Goal: Task Accomplishment & Management: Complete application form

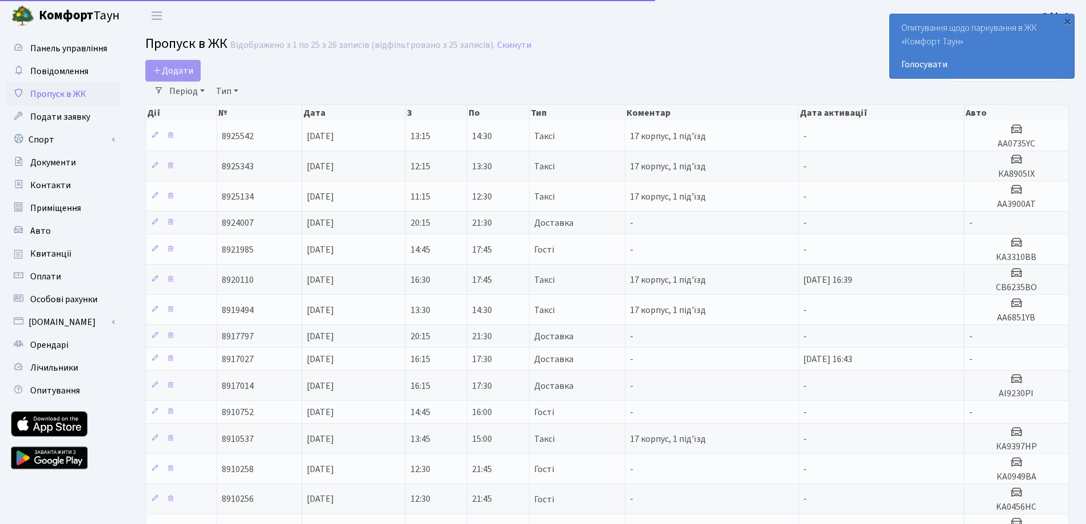
select select "25"
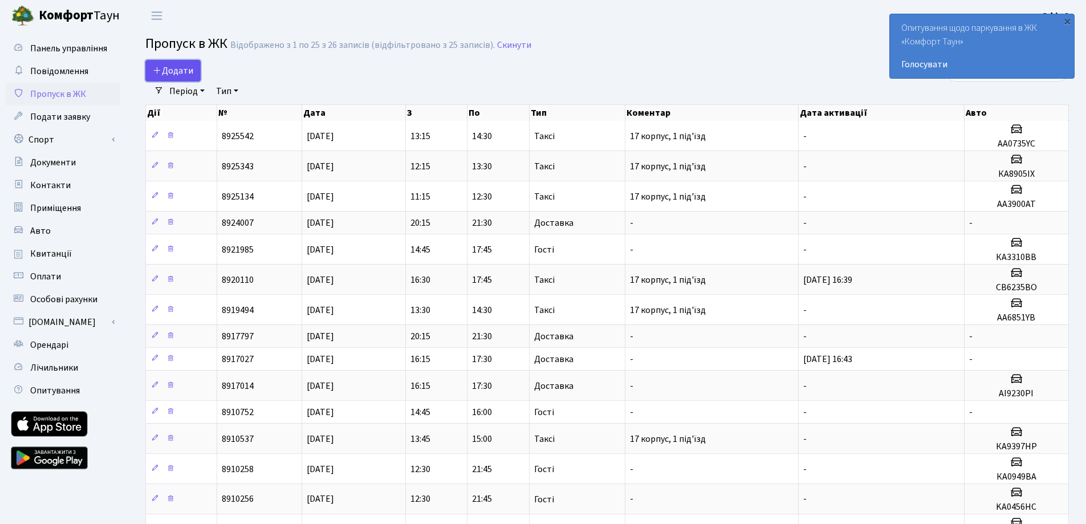
click at [173, 70] on span "Додати" at bounding box center [173, 70] width 40 height 13
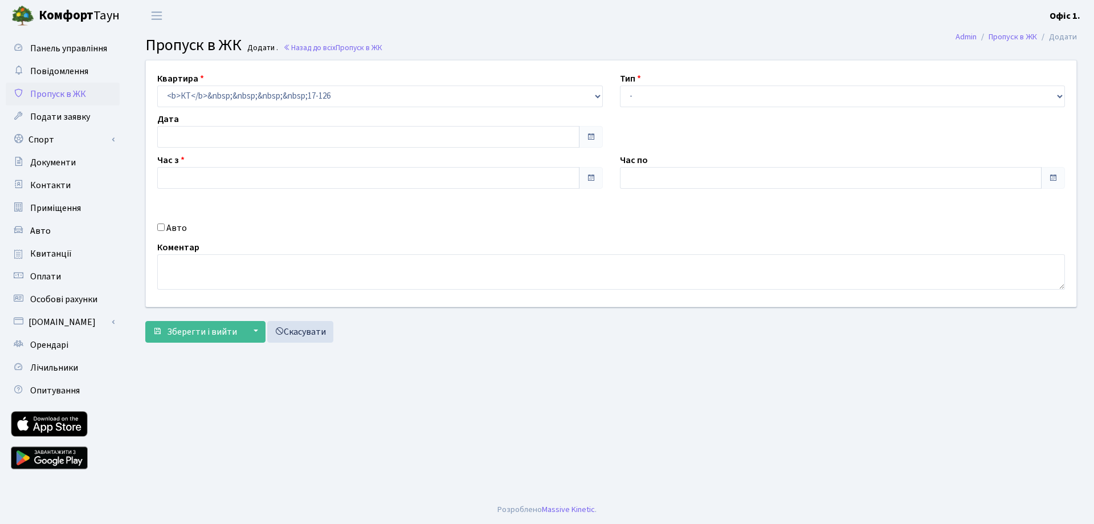
type input "[DATE]"
type input "12:15"
type input "13:30"
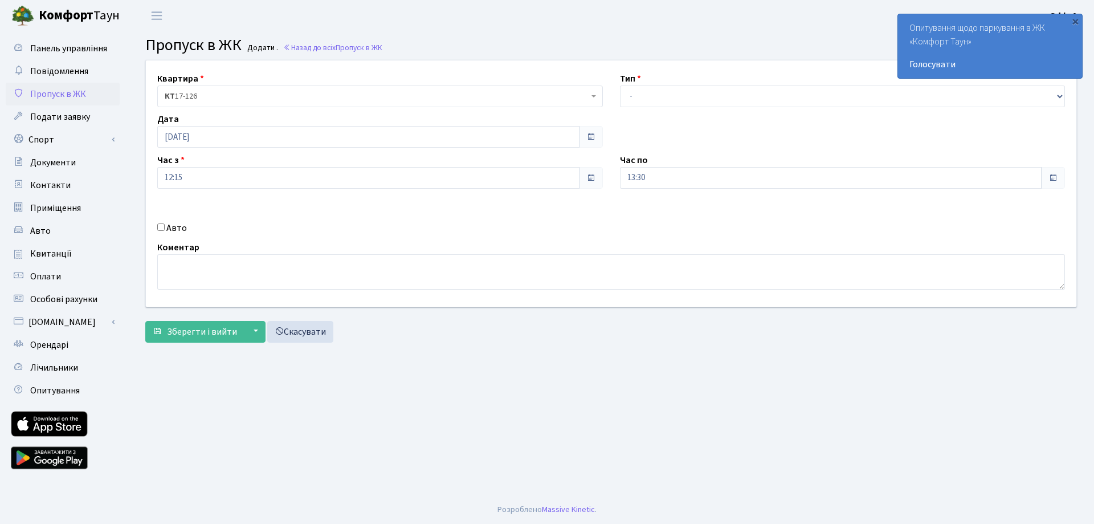
click at [171, 225] on label "Авто" at bounding box center [176, 228] width 21 height 14
click at [165, 225] on input "Авто" at bounding box center [160, 226] width 7 height 7
checkbox input "true"
type input "АА1426КО"
click at [662, 82] on div "Тип - Доставка Таксі Гості Сервіс" at bounding box center [842, 89] width 463 height 35
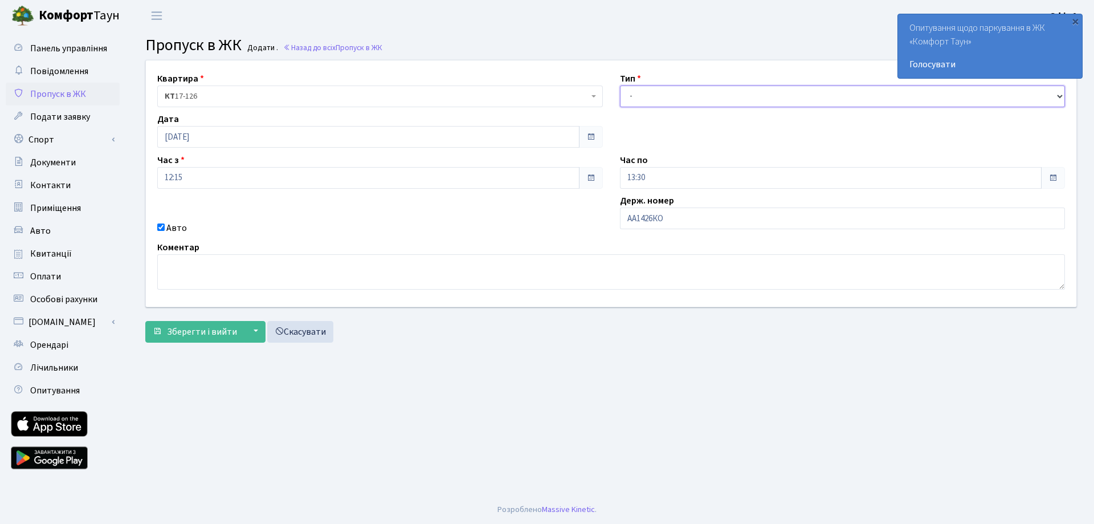
drag, startPoint x: 659, startPoint y: 91, endPoint x: 658, endPoint y: 107, distance: 16.0
click at [659, 91] on select "- Доставка Таксі Гості Сервіс" at bounding box center [843, 96] width 446 height 22
select select "1"
click at [620, 85] on select "- Доставка Таксі Гості Сервіс" at bounding box center [843, 96] width 446 height 22
click at [654, 138] on div "Квартира <b>КТ</b>&nbsp;&nbsp;&nbsp;&nbsp;17-126 КТ 17-126 Тип - Доставка Таксі…" at bounding box center [611, 183] width 948 height 246
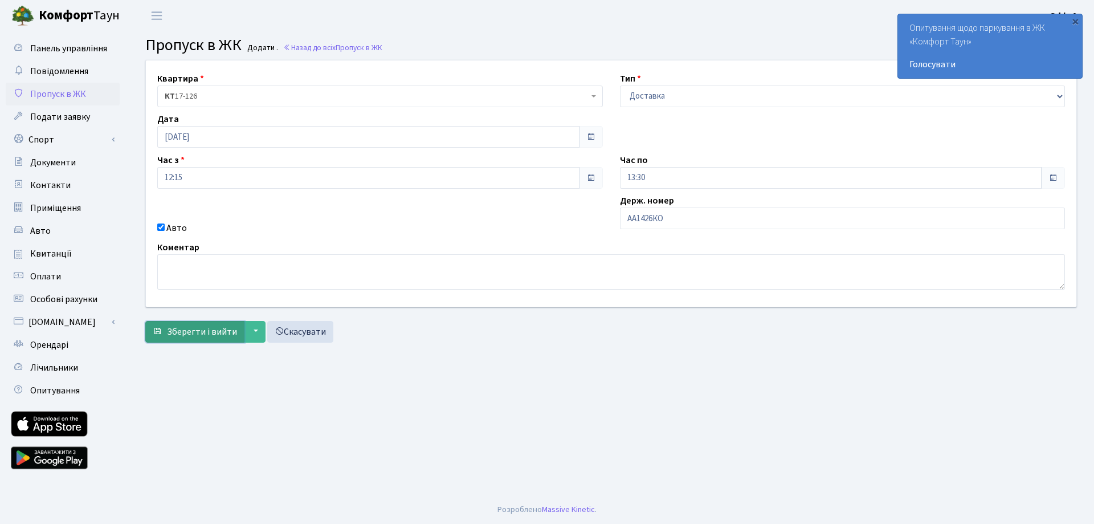
click at [191, 336] on span "Зберегти і вийти" at bounding box center [202, 331] width 70 height 13
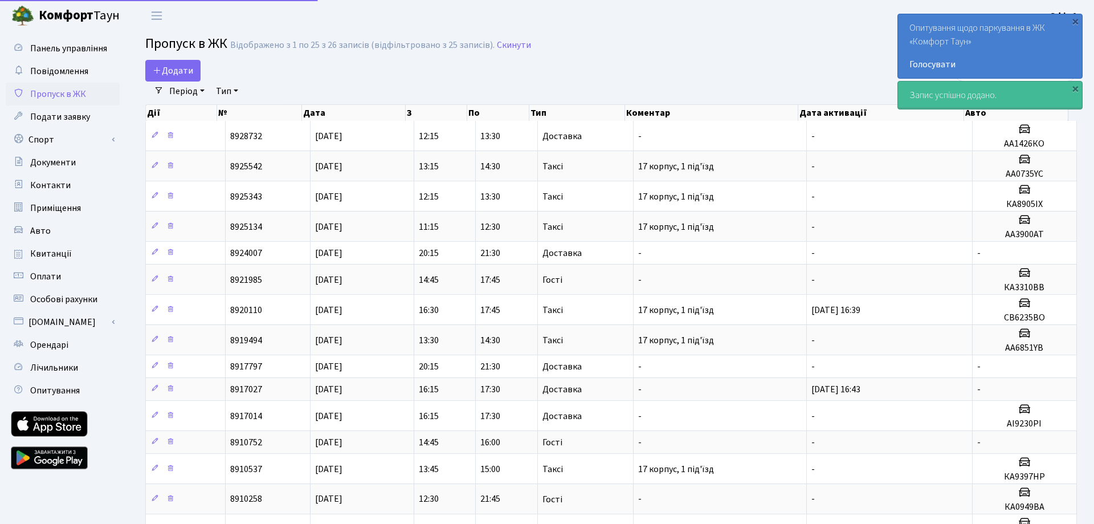
select select "25"
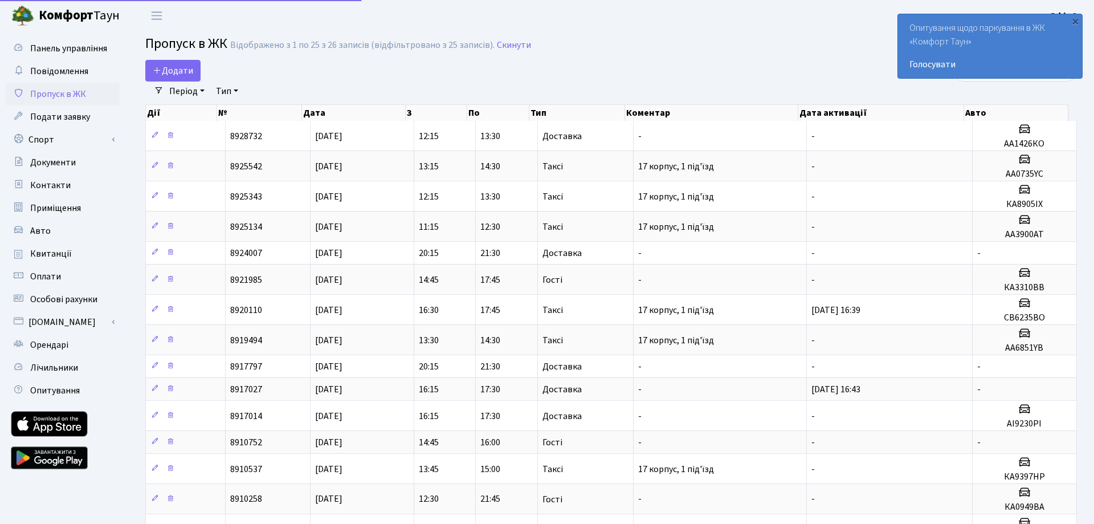
select select "25"
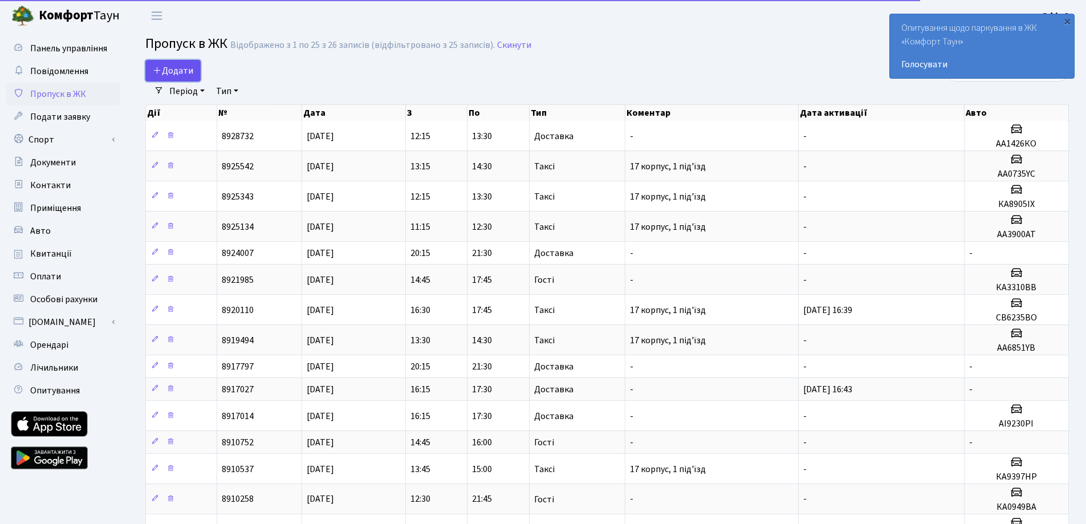
click at [175, 65] on span "Додати" at bounding box center [173, 70] width 40 height 13
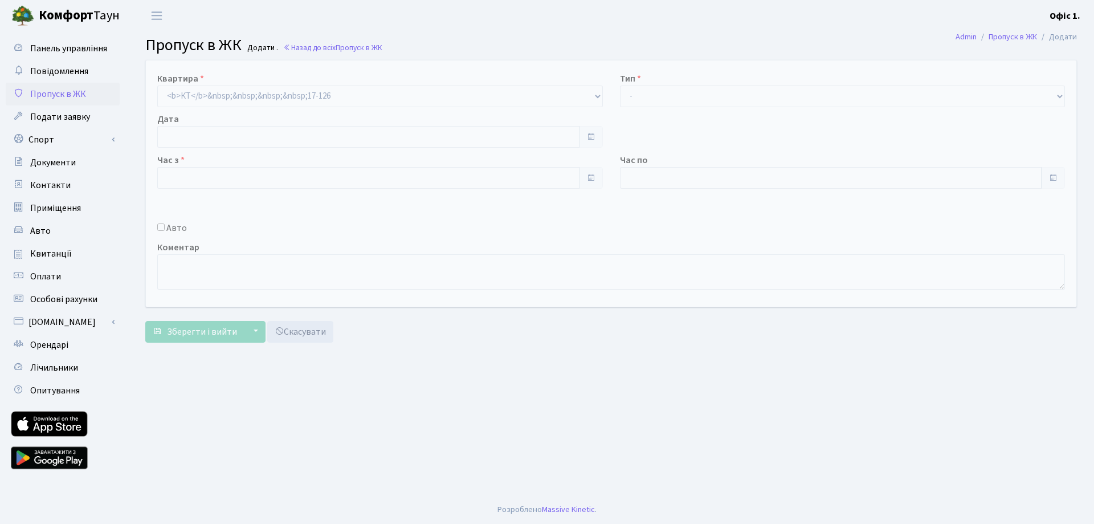
type input "[DATE]"
type input "12:45"
type input "13:45"
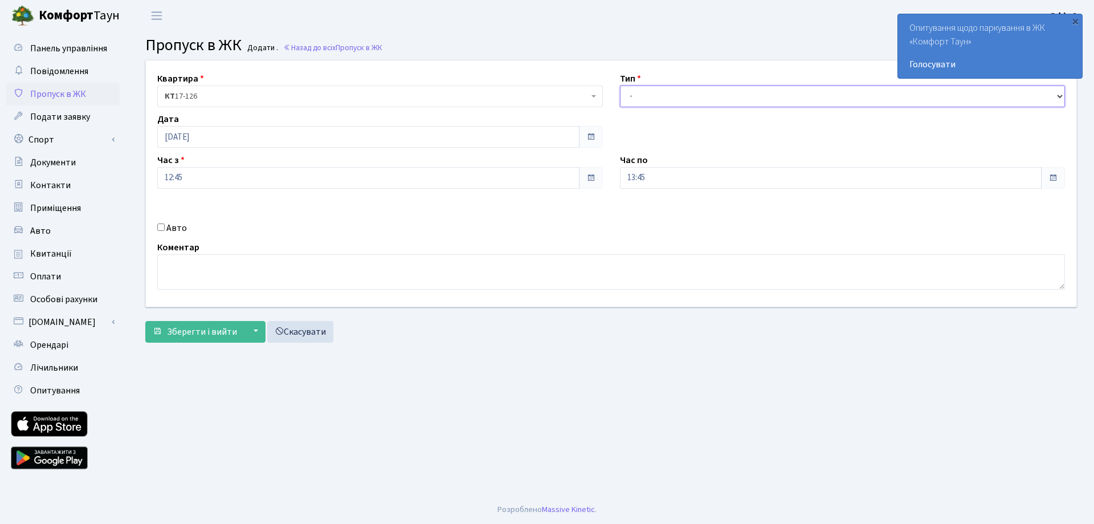
click at [664, 93] on select "- Доставка Таксі Гості Сервіс" at bounding box center [843, 96] width 446 height 22
select select "3"
click at [620, 85] on select "- Доставка Таксі Гості Сервіс" at bounding box center [843, 96] width 446 height 22
click at [173, 226] on label "Авто" at bounding box center [176, 228] width 21 height 14
click at [165, 226] on input "Авто" at bounding box center [160, 226] width 7 height 7
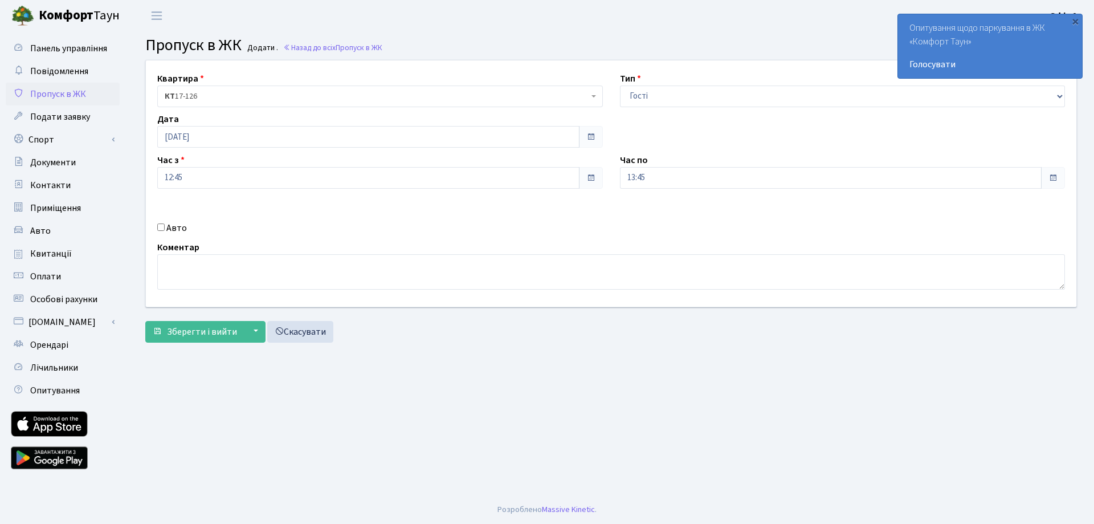
checkbox input "true"
click at [672, 176] on input "13:45" at bounding box center [831, 178] width 422 height 22
click at [652, 221] on icon at bounding box center [651, 217] width 31 height 31
type input "14:45"
click at [534, 243] on div "Коментар" at bounding box center [611, 264] width 925 height 49
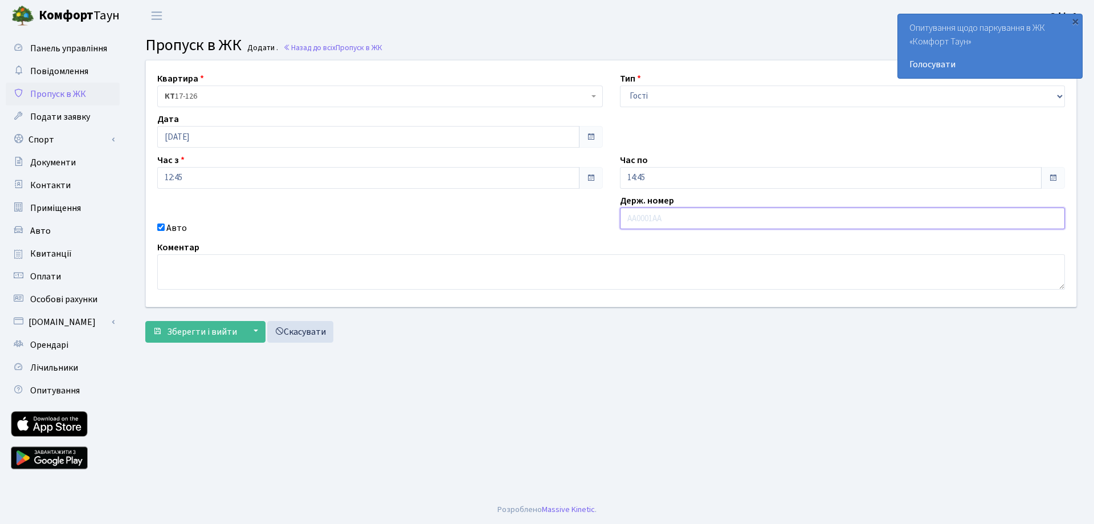
click at [647, 220] on input "text" at bounding box center [843, 218] width 446 height 22
drag, startPoint x: 671, startPoint y: 222, endPoint x: 617, endPoint y: 219, distance: 54.8
click at [617, 219] on div "Держ. номер АА3983YC" at bounding box center [842, 214] width 463 height 41
type input "АА3983YC"
click at [214, 329] on span "Зберегти і вийти" at bounding box center [202, 331] width 70 height 13
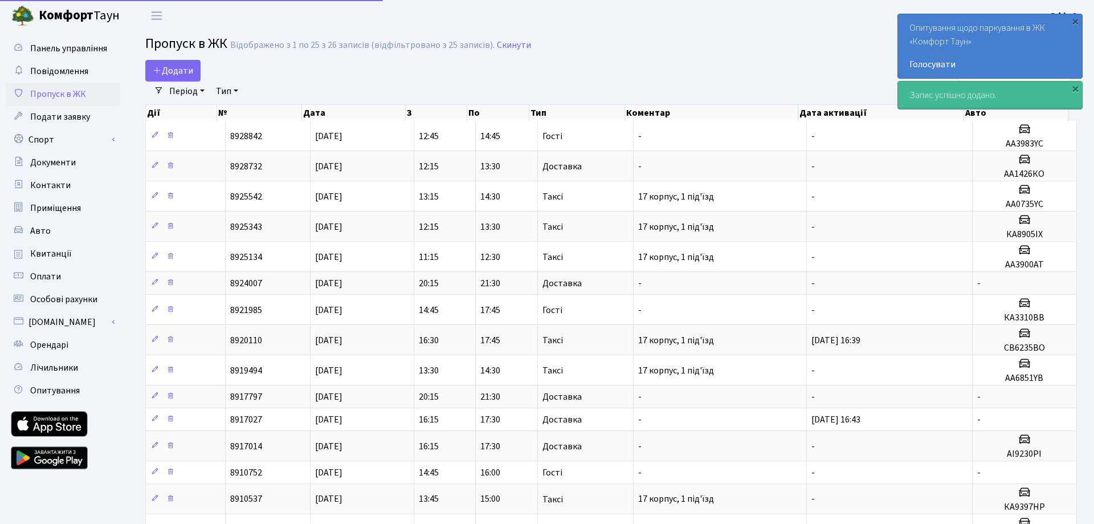
select select "25"
